Goal: Navigation & Orientation: Find specific page/section

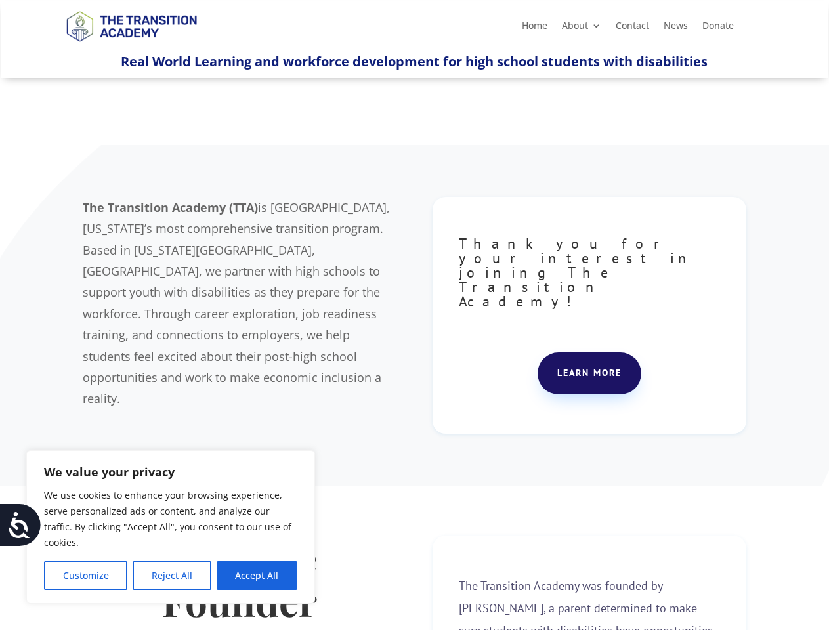
click at [414, 315] on div "The Transition Academy (TTA) is [GEOGRAPHIC_DATA], [US_STATE]’s most comprehens…" at bounding box center [414, 315] width 663 height 270
click at [85, 576] on button "Customize" at bounding box center [85, 575] width 83 height 29
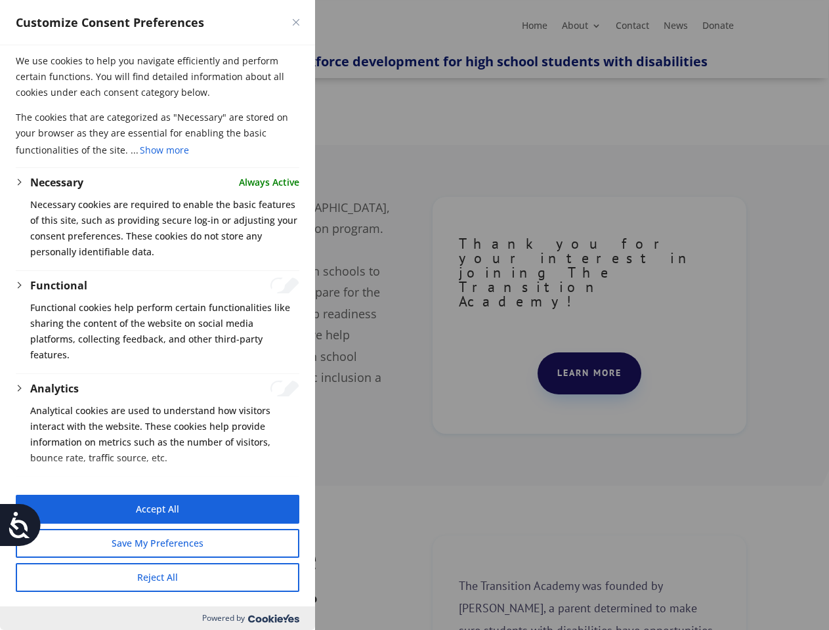
click at [171, 576] on div at bounding box center [414, 315] width 829 height 630
click at [257, 576] on button "Reject All" at bounding box center [158, 577] width 284 height 29
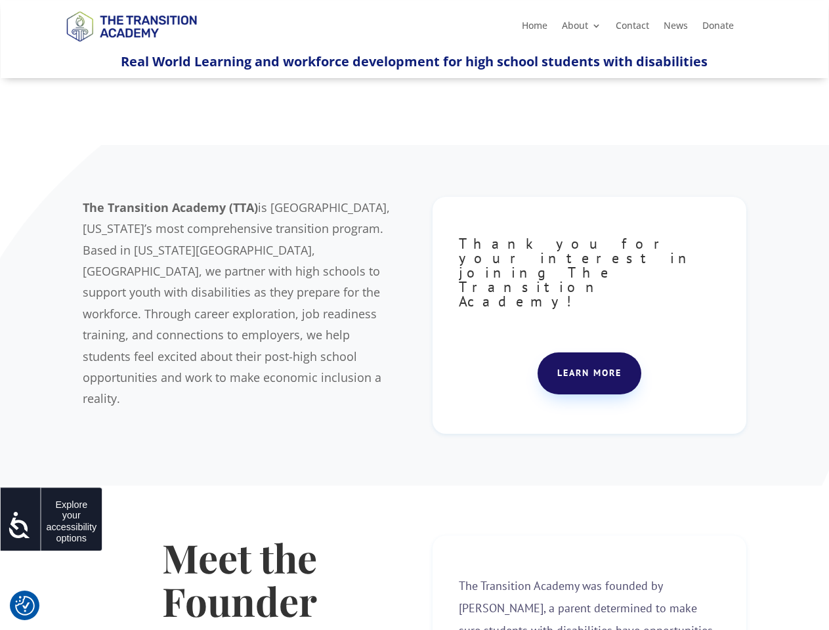
click at [20, 525] on icon at bounding box center [20, 525] width 26 height 26
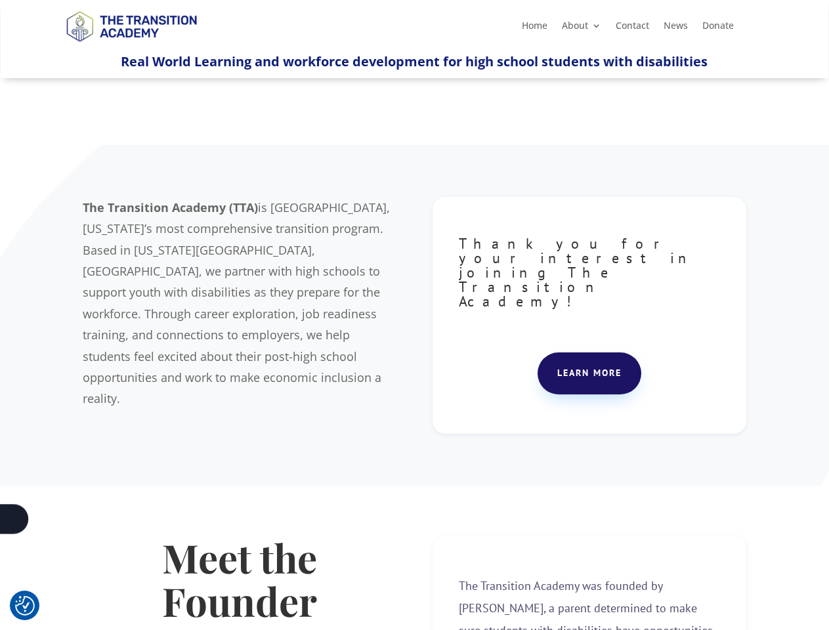
click at [414, 315] on div "The Transition Academy (TTA) is [GEOGRAPHIC_DATA], [US_STATE]’s most comprehens…" at bounding box center [414, 315] width 663 height 270
